Goal: Register for event/course

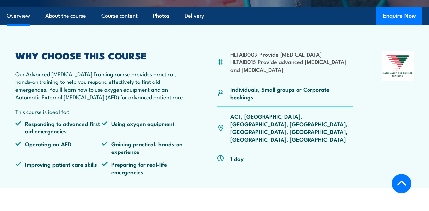
scroll to position [182, 0]
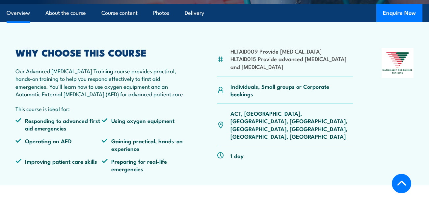
click at [25, 17] on link "Overview" at bounding box center [18, 12] width 23 height 17
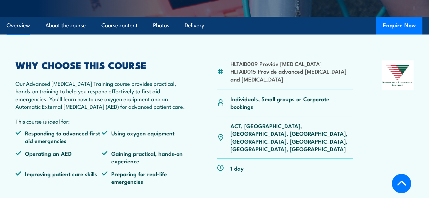
scroll to position [169, 0]
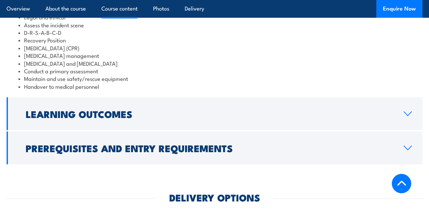
scroll to position [571, 0]
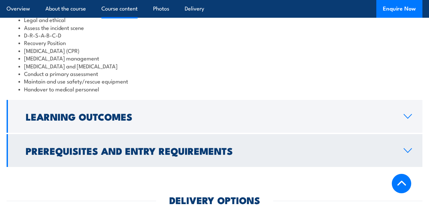
click at [405, 152] on link "Prerequisites and Entry Requirements" at bounding box center [215, 150] width 416 height 33
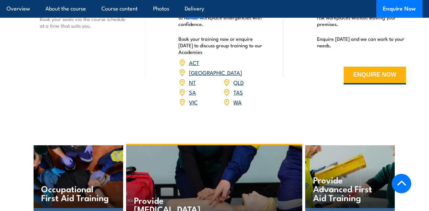
scroll to position [931, 0]
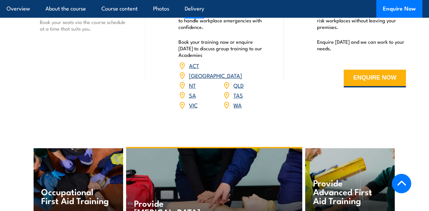
click at [236, 101] on link "WA" at bounding box center [237, 105] width 8 height 8
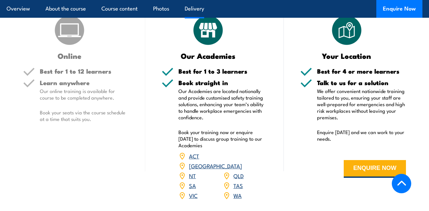
scroll to position [806, 0]
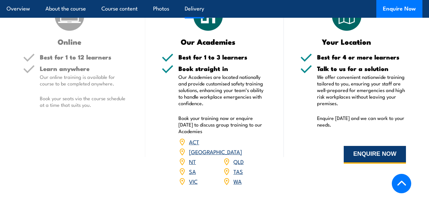
click at [375, 157] on button "ENQUIRE NOW" at bounding box center [375, 155] width 62 height 18
